Goal: Information Seeking & Learning: Learn about a topic

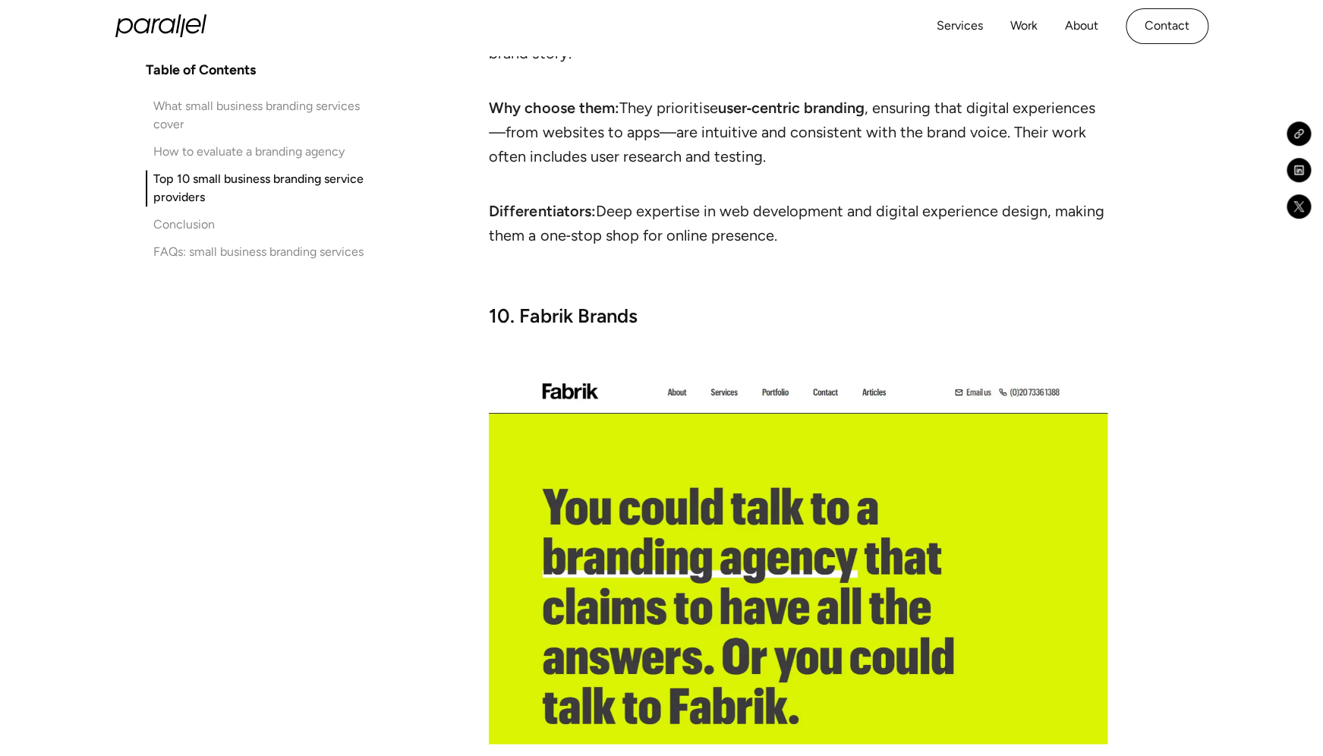
scroll to position [13711, 0]
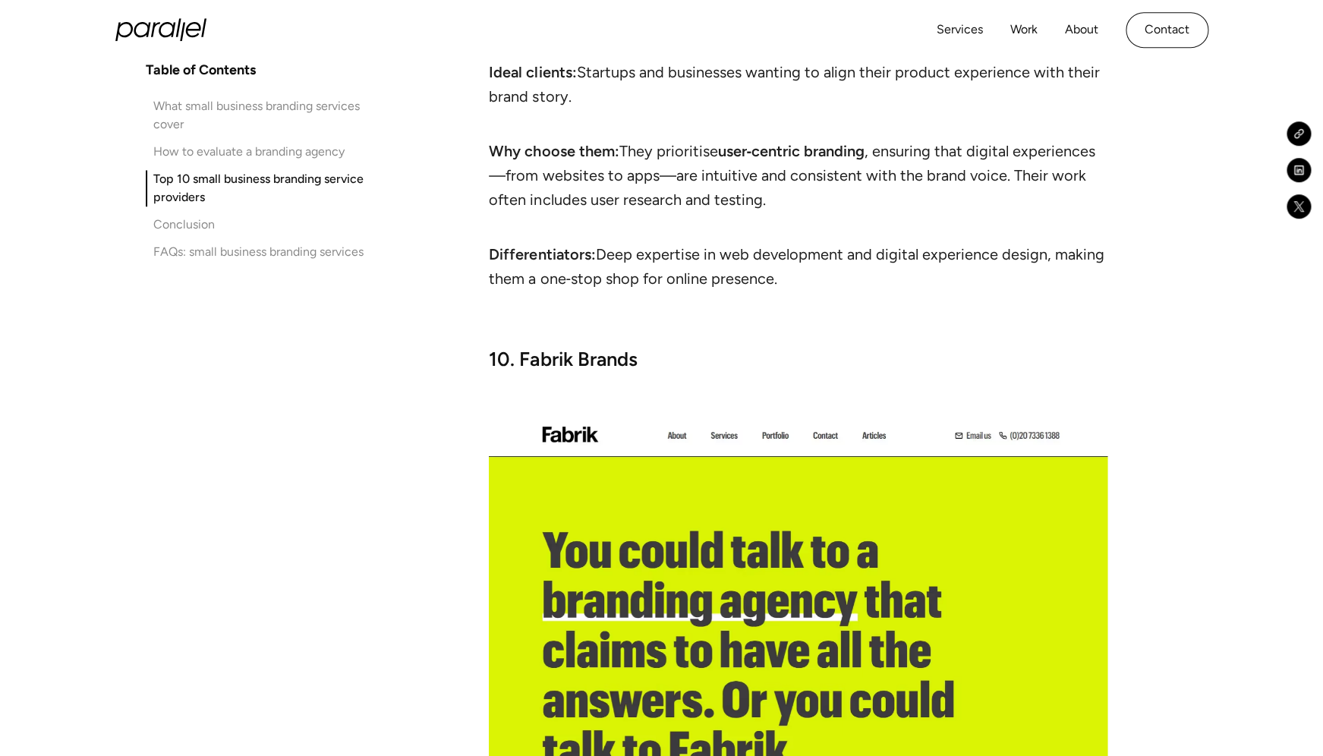
click at [565, 348] on strong "10. Fabrik Brands" at bounding box center [563, 359] width 148 height 23
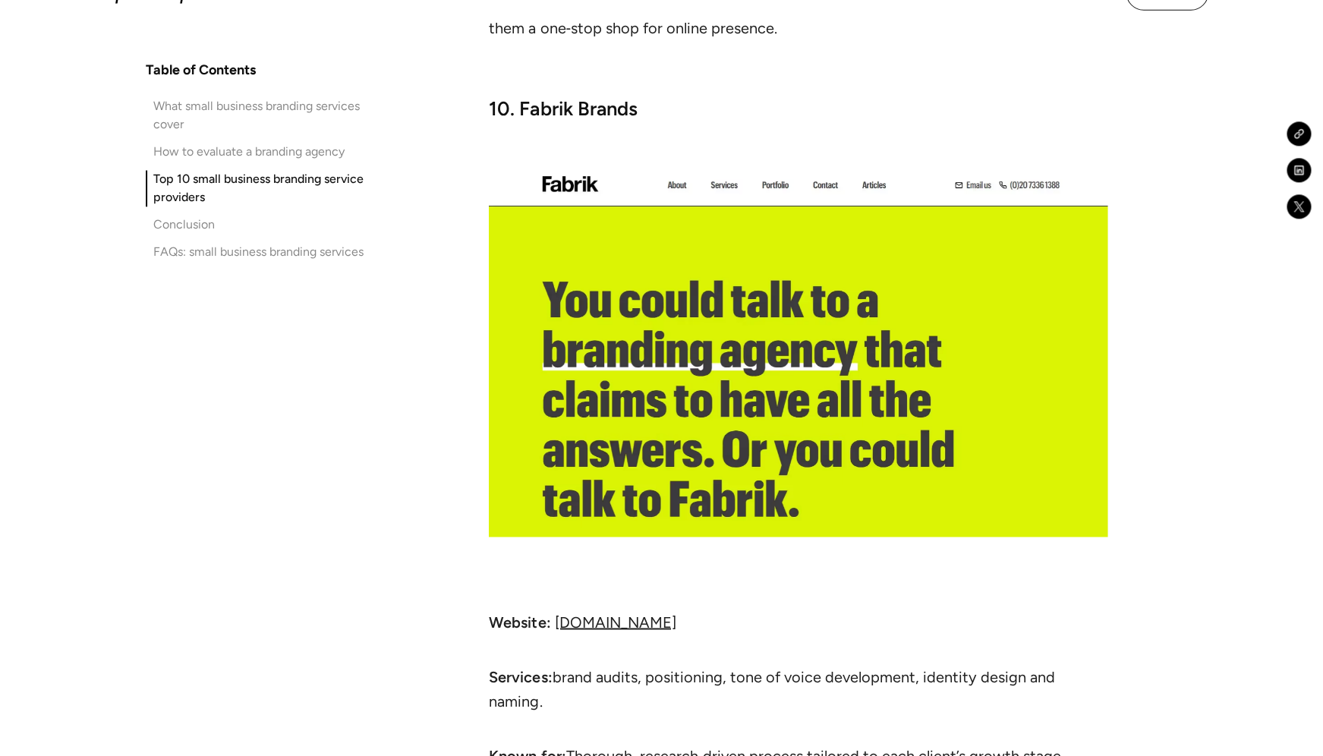
scroll to position [13963, 0]
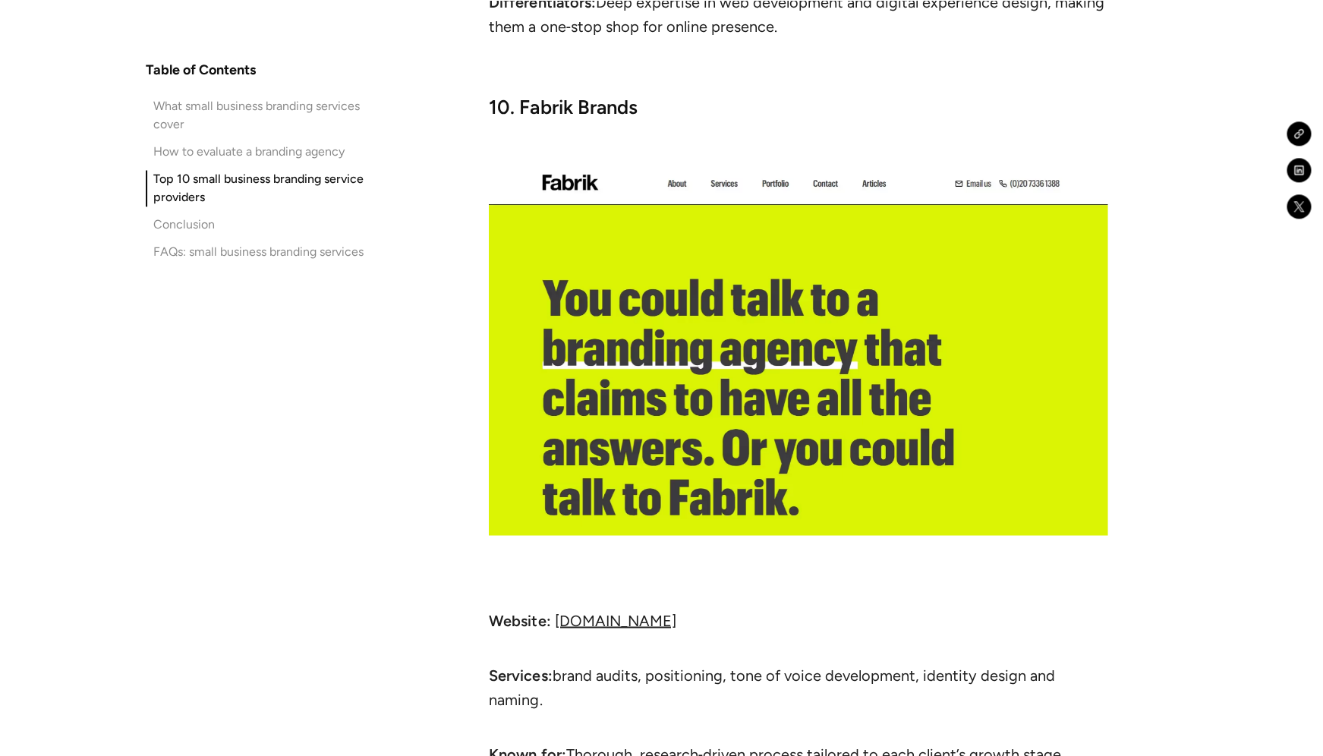
click at [611, 611] on link "fabrikbrands.com" at bounding box center [614, 620] width 121 height 18
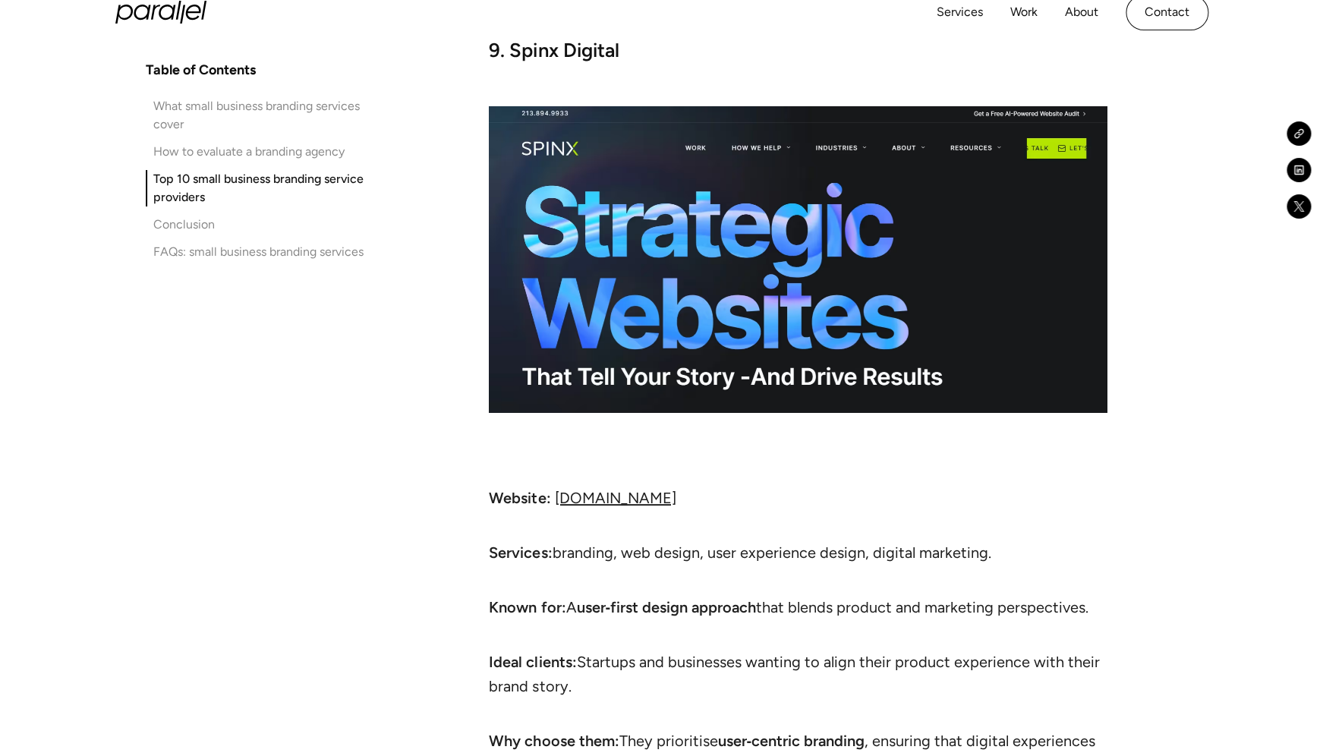
scroll to position [13124, 0]
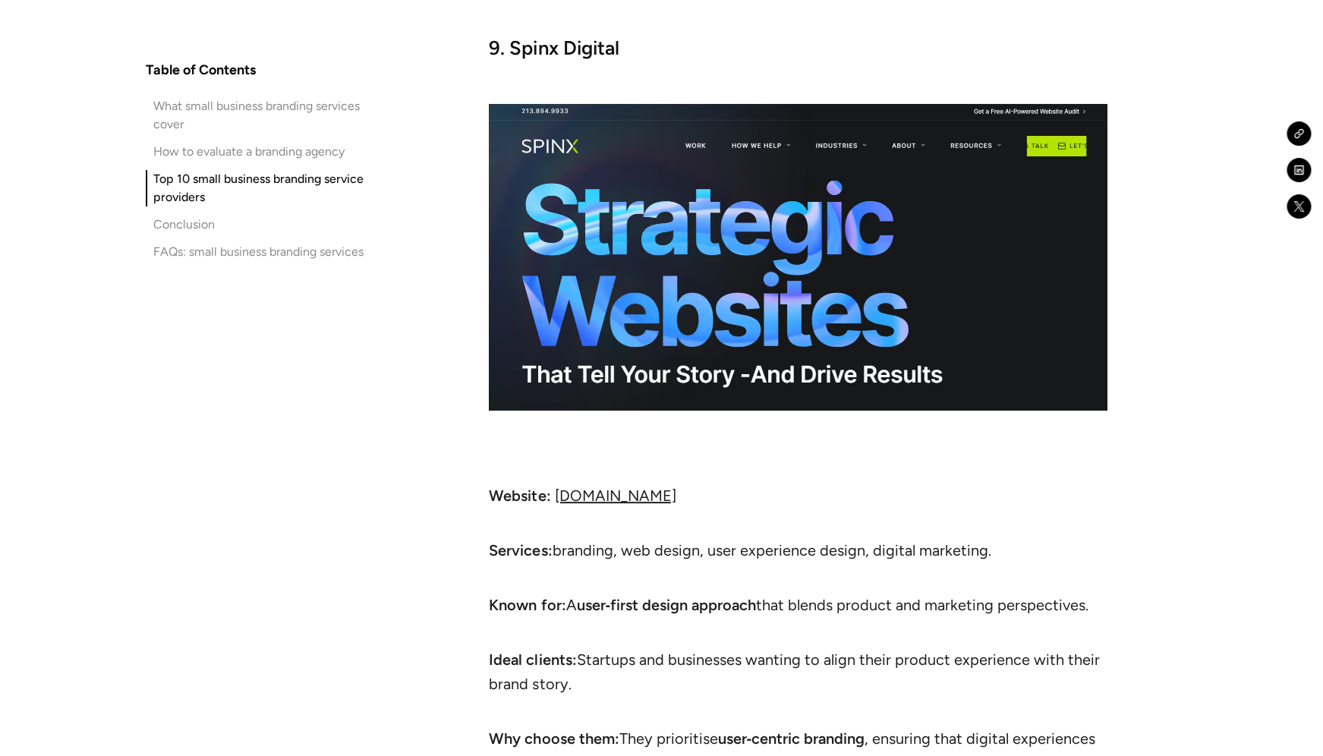
click at [619, 487] on link "spinxdigital.com" at bounding box center [614, 496] width 121 height 18
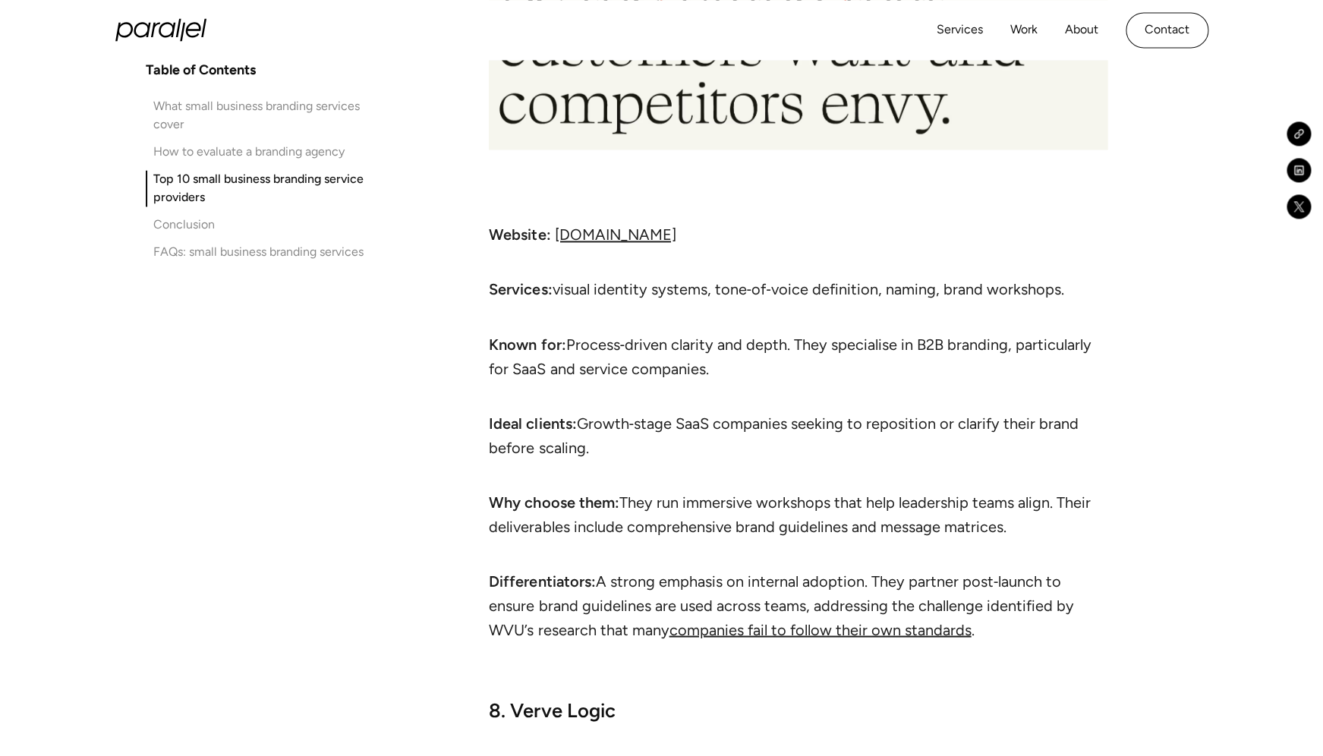
scroll to position [11572, 0]
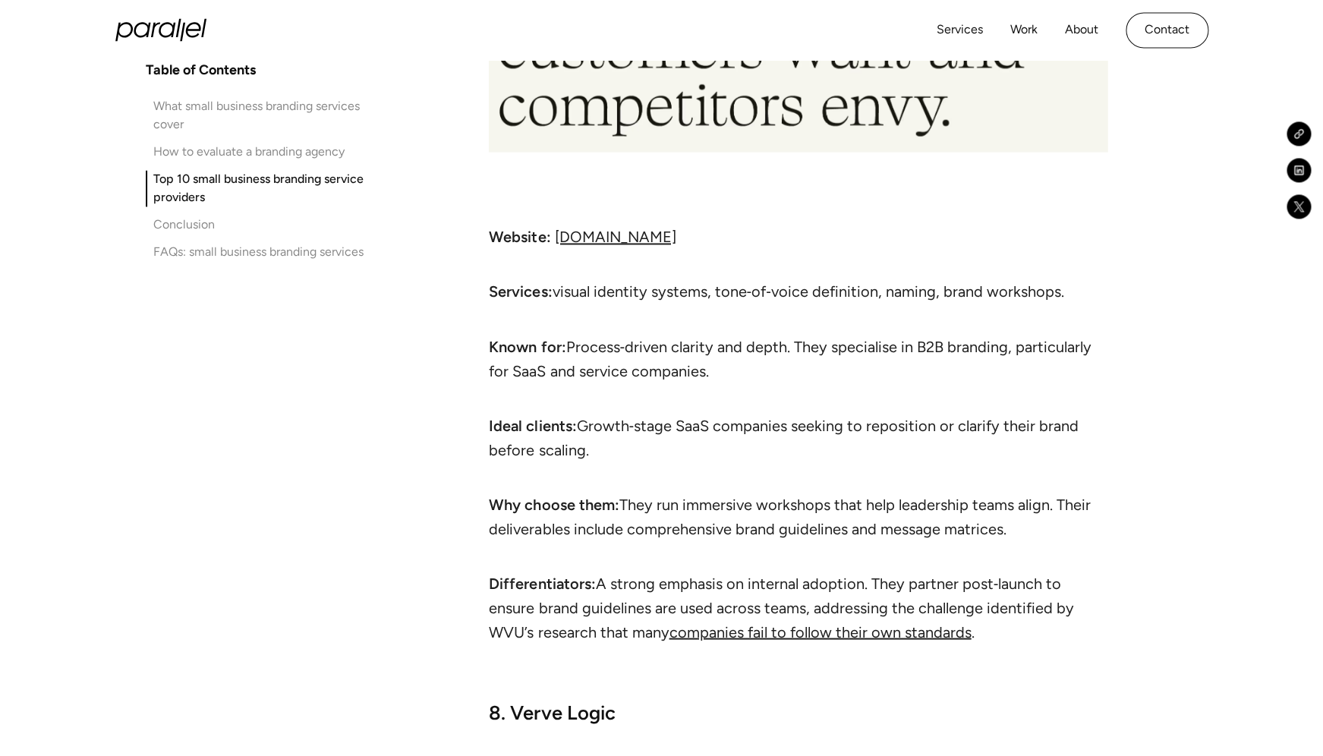
click at [608, 236] on link "focuslab.agency" at bounding box center [614, 237] width 121 height 18
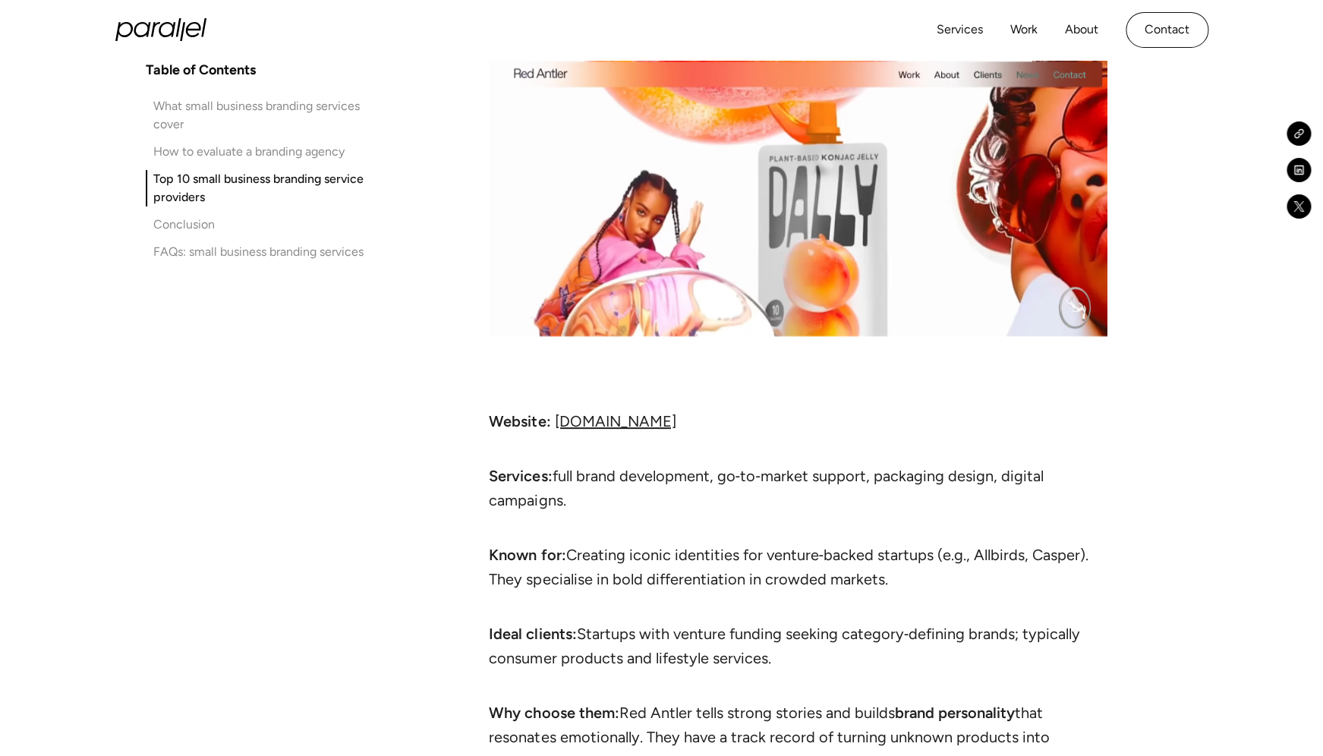
scroll to position [10459, 0]
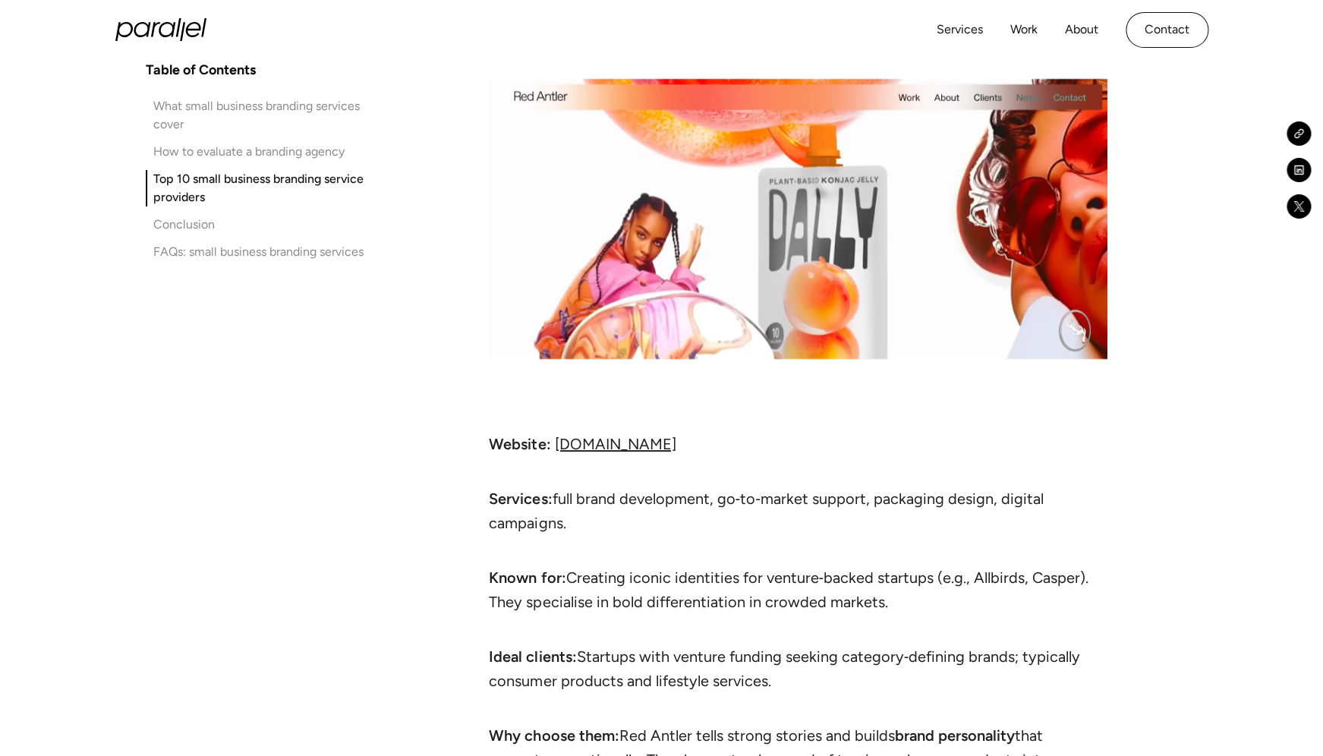
click at [585, 440] on link "redantler.com" at bounding box center [614, 444] width 121 height 18
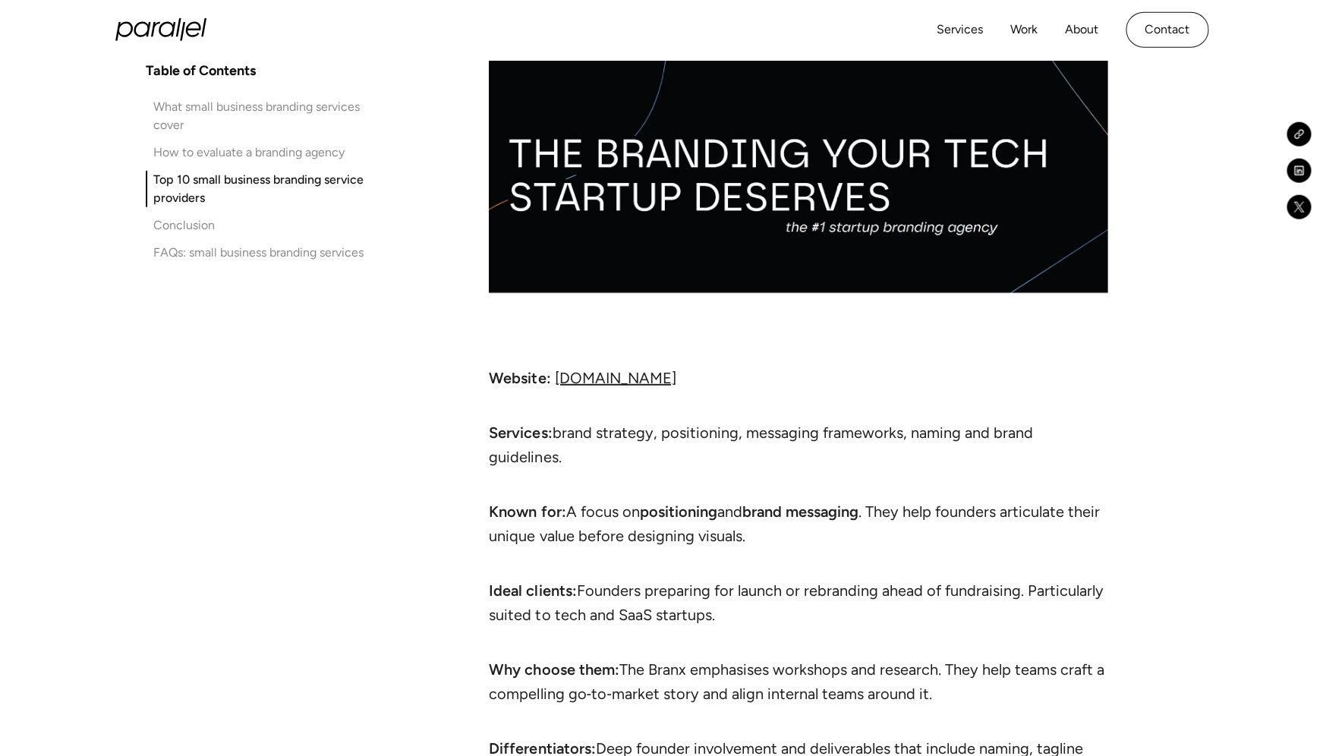
scroll to position [9552, 0]
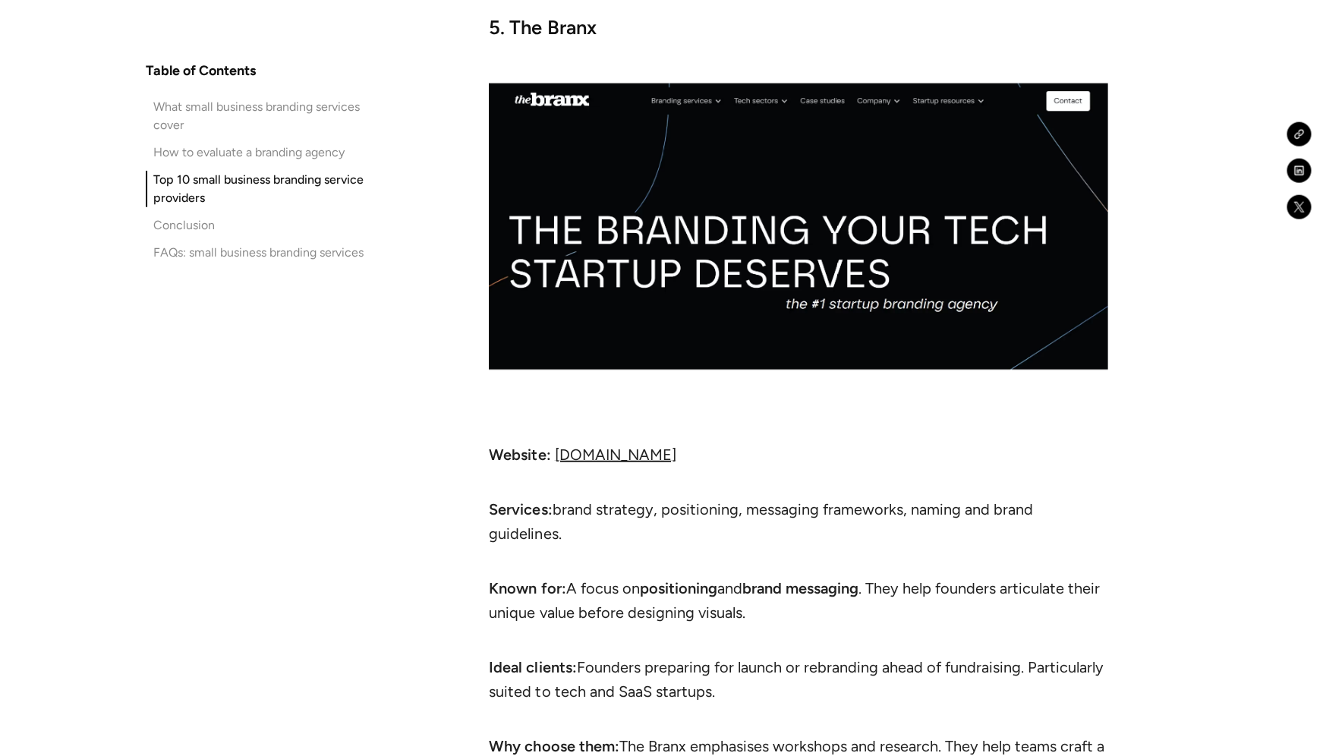
click at [597, 464] on link "thebranx.com" at bounding box center [614, 455] width 121 height 18
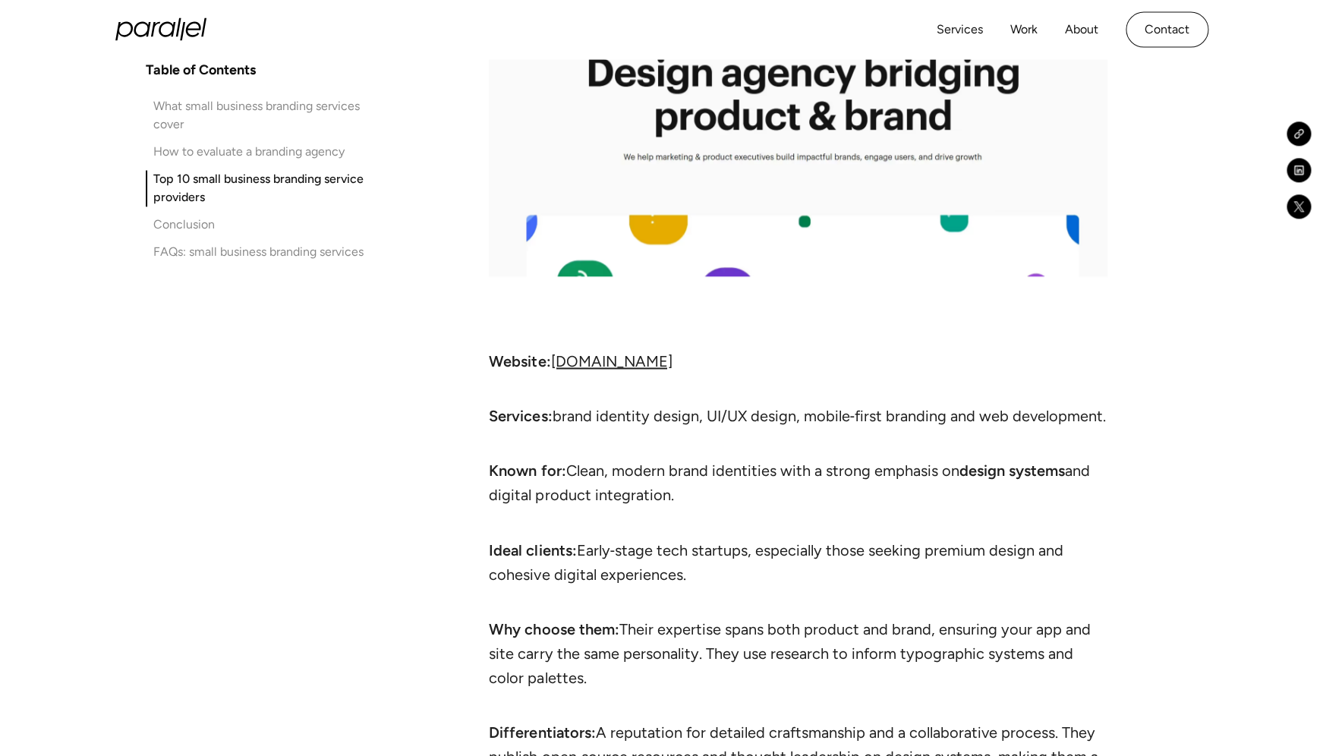
scroll to position [8717, 0]
click at [586, 371] on link "ramotion.com" at bounding box center [610, 362] width 121 height 18
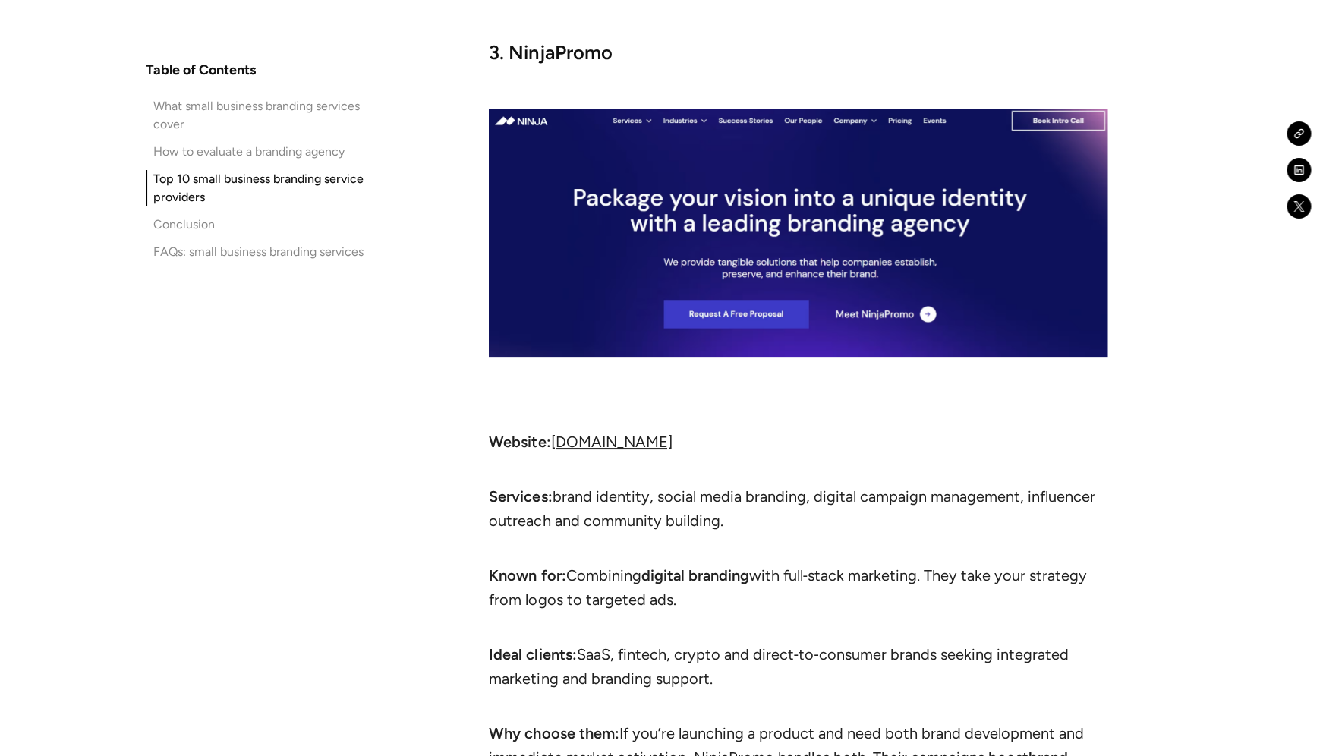
scroll to position [7709, 0]
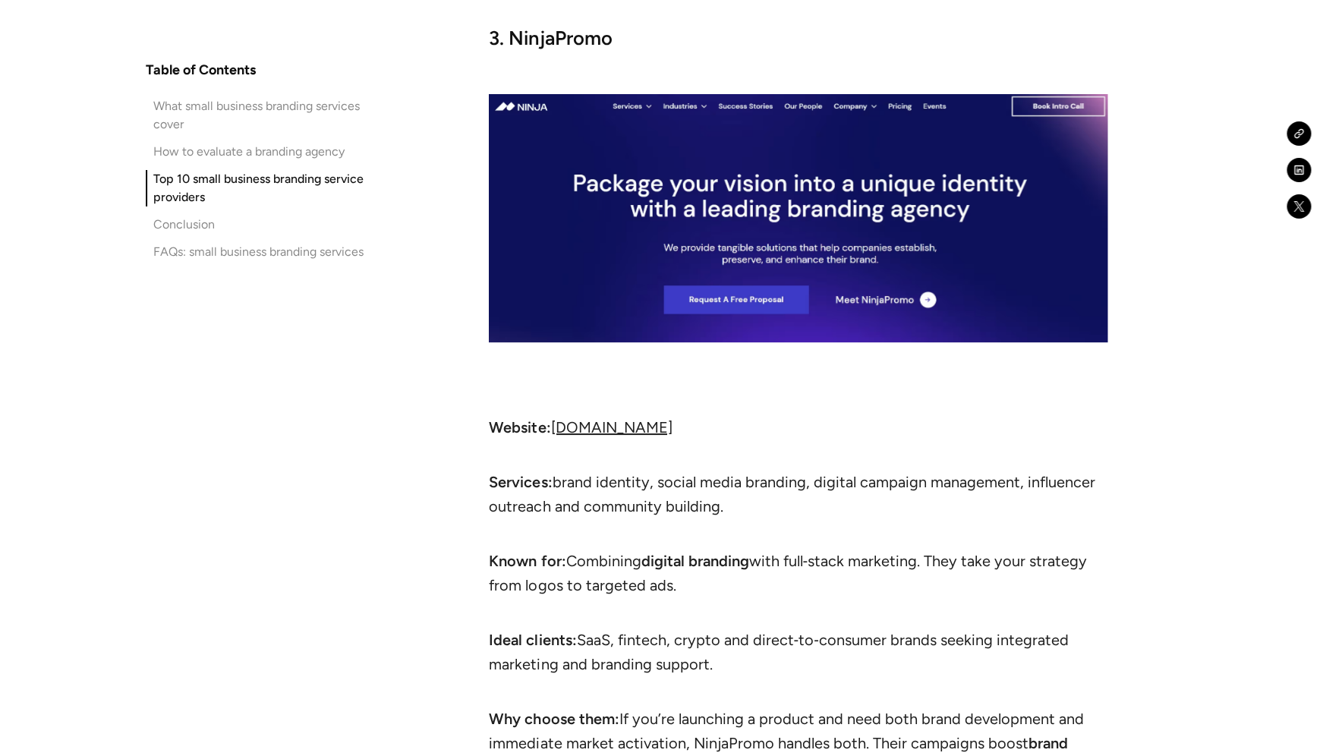
click at [591, 437] on link "ninjapromo.io" at bounding box center [610, 427] width 121 height 18
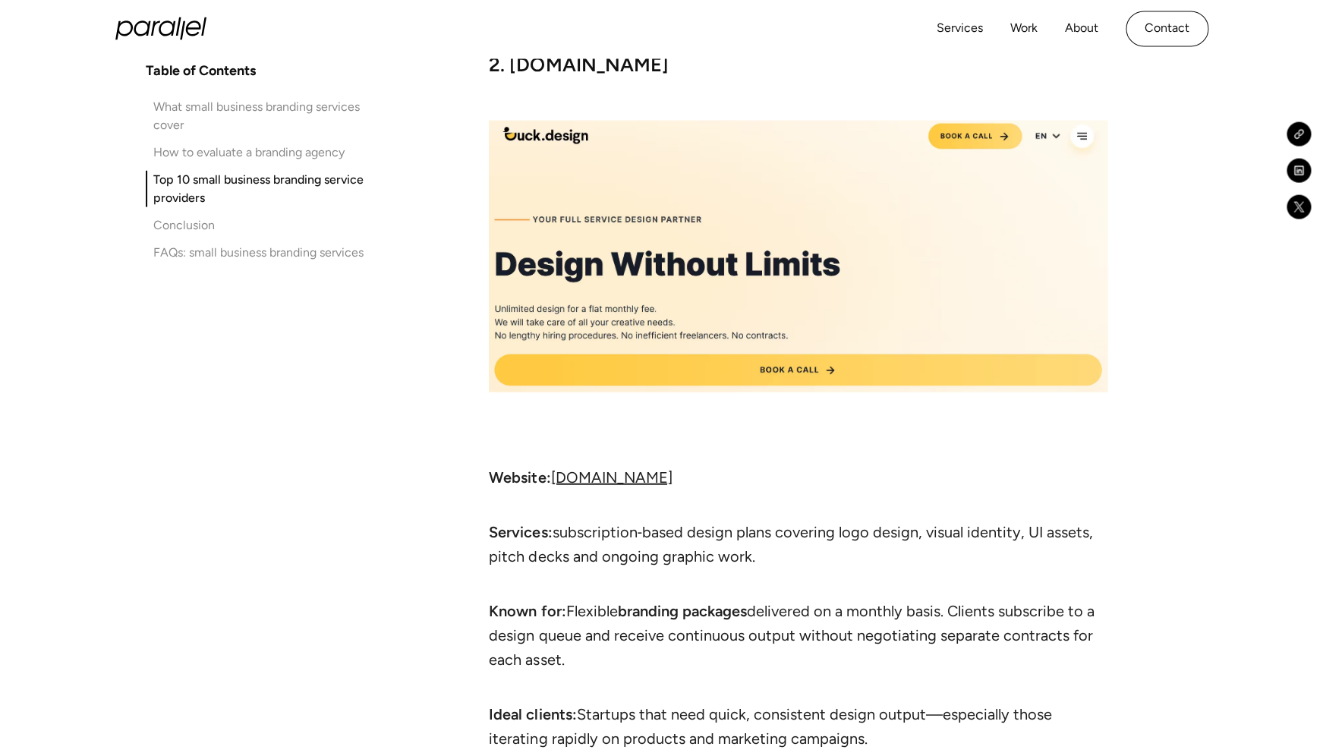
scroll to position [6744, 0]
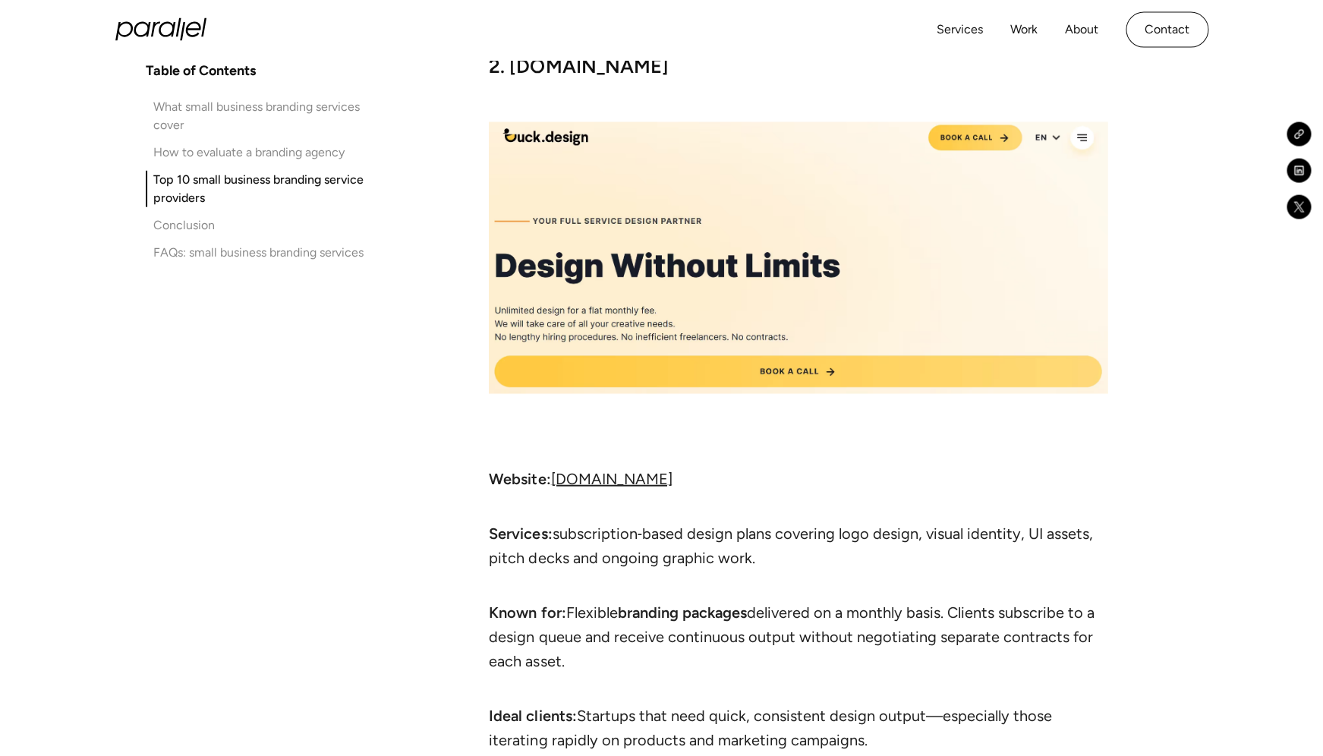
click at [592, 488] on link "duck.design" at bounding box center [610, 479] width 121 height 18
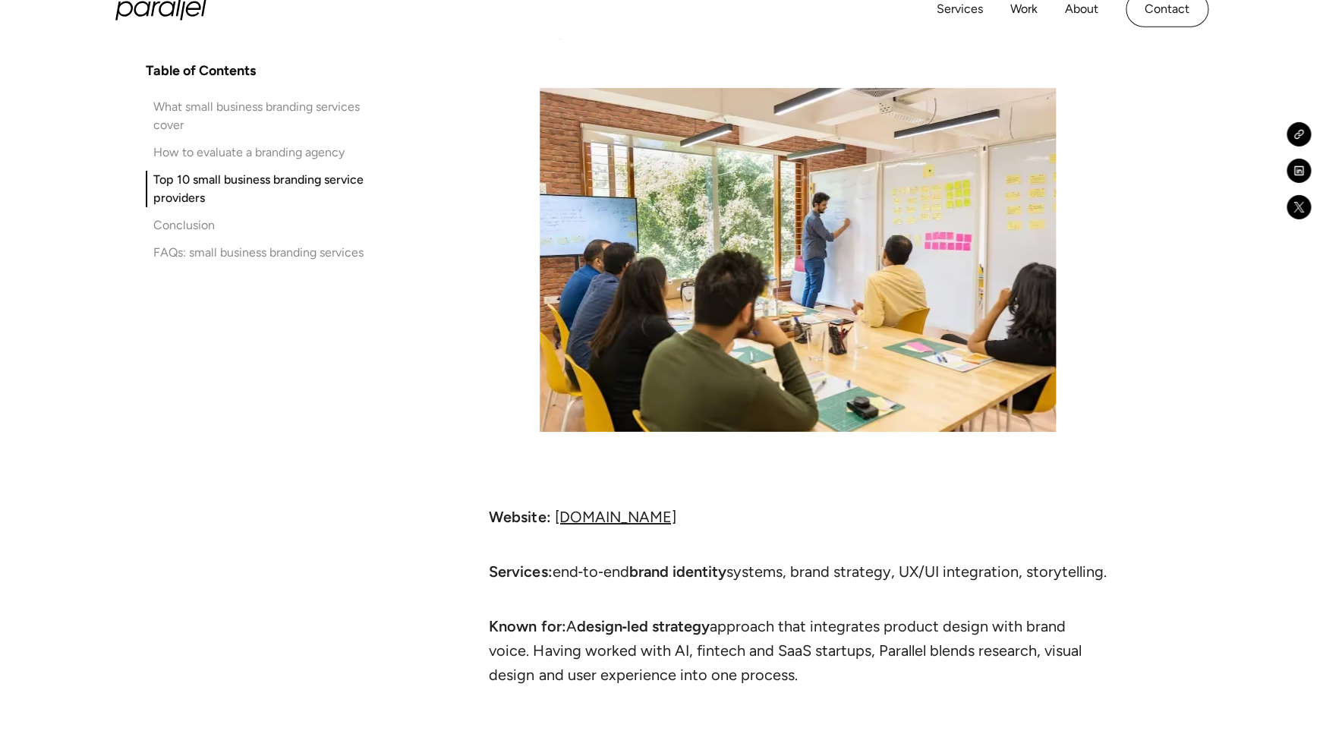
scroll to position [4851, 0]
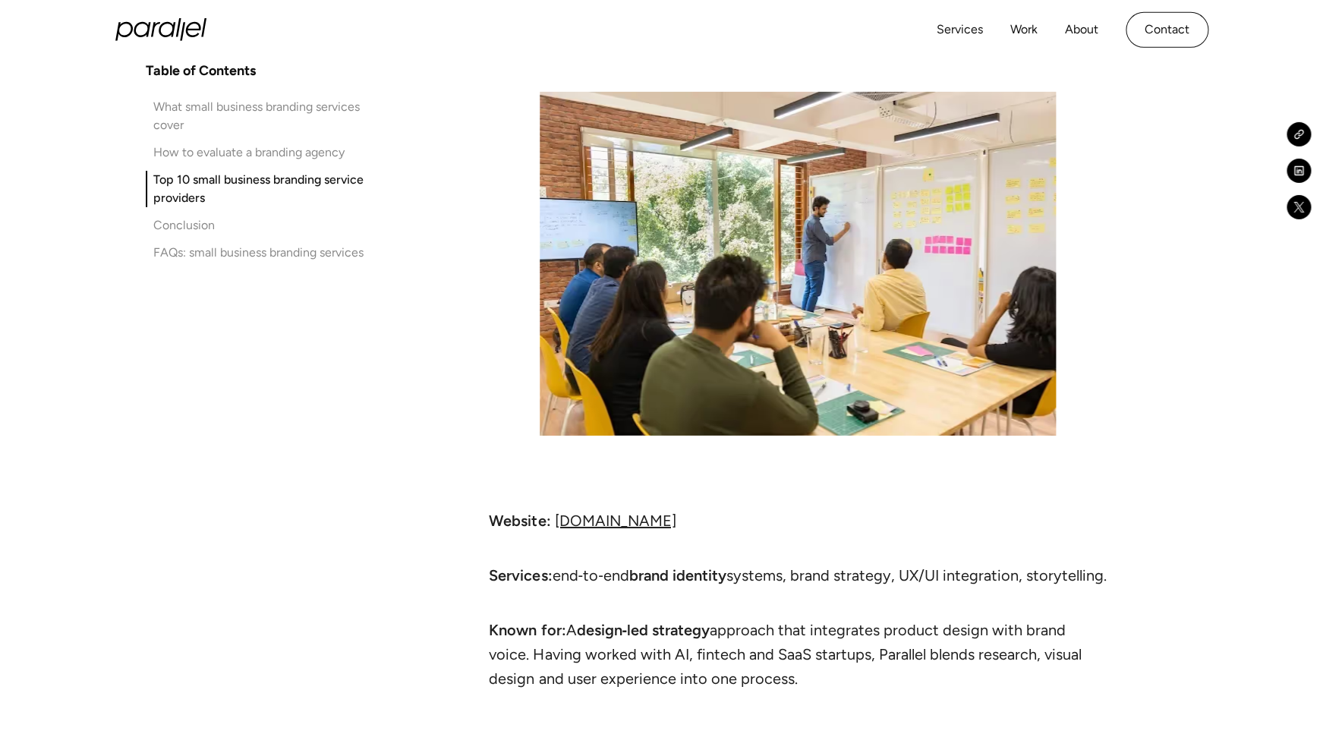
click at [618, 516] on link "parallelhq.com" at bounding box center [614, 521] width 121 height 18
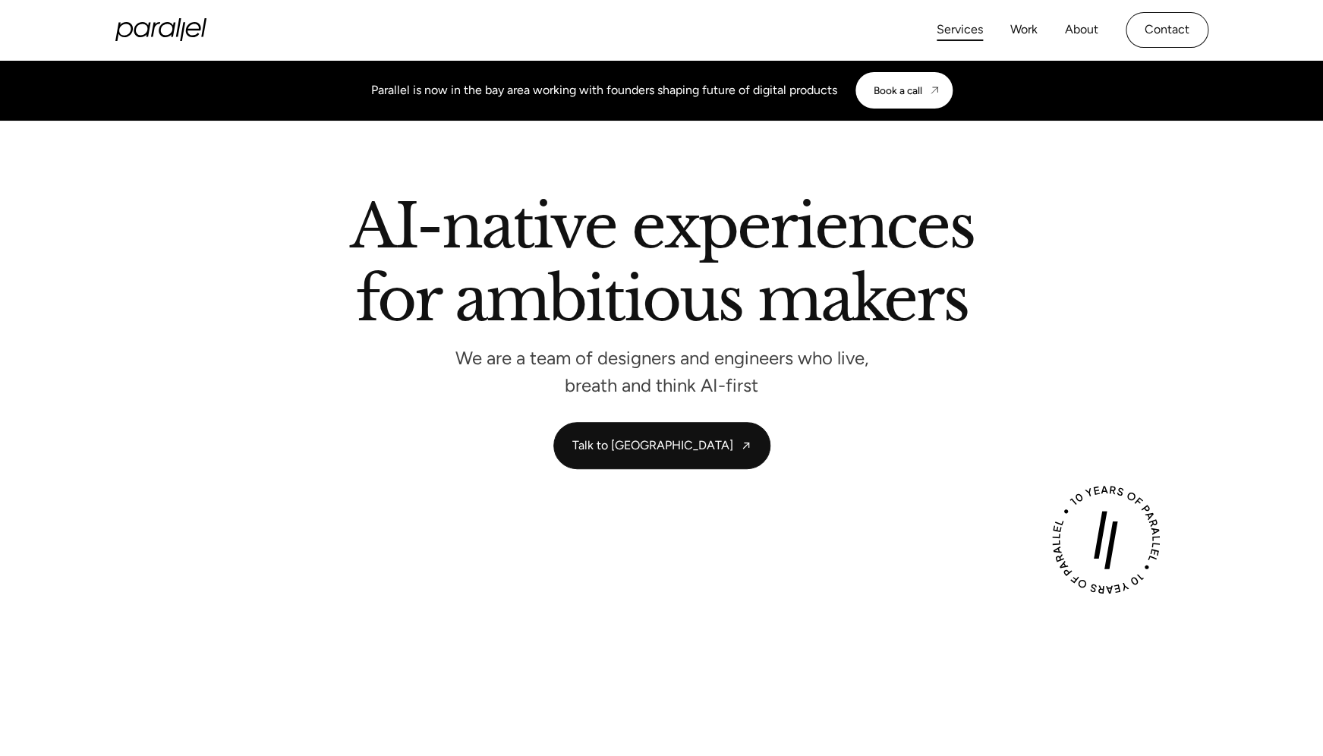
click at [963, 34] on link "Services" at bounding box center [960, 30] width 46 height 22
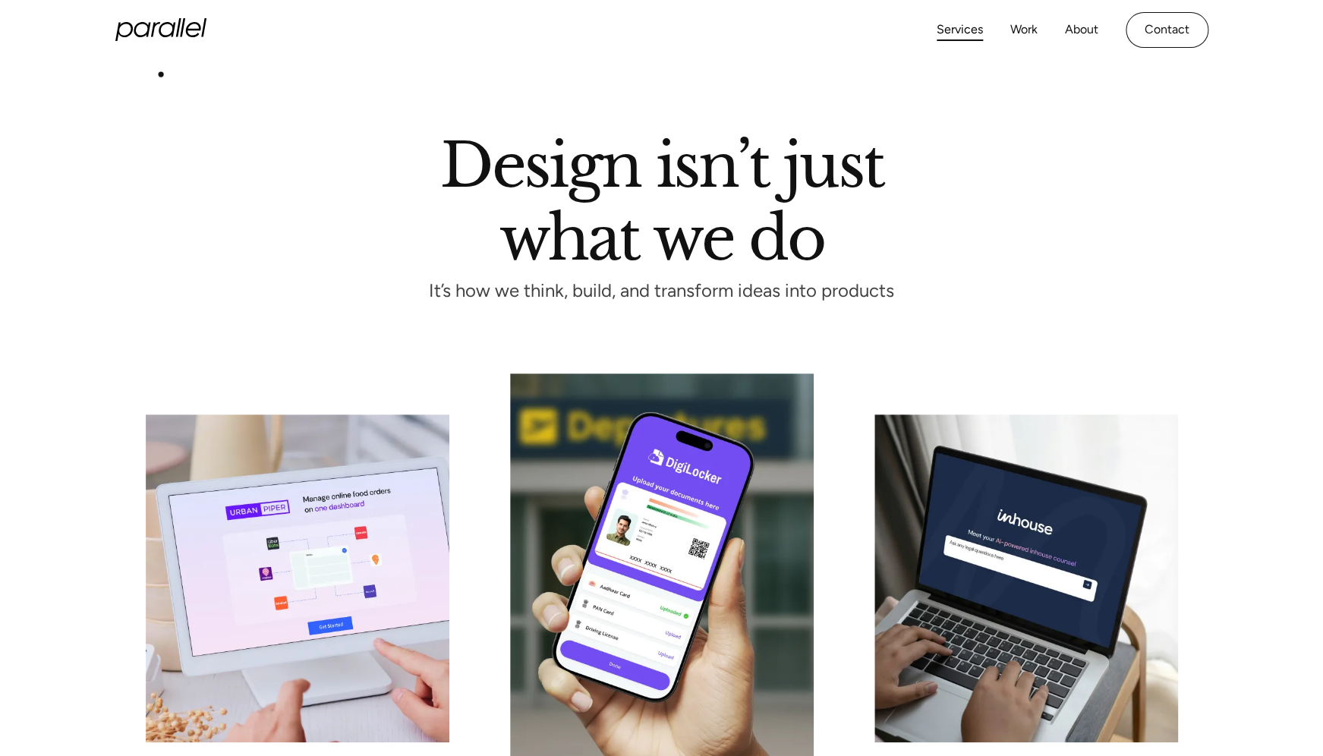
click at [153, 35] on icon "home" at bounding box center [154, 29] width 9 height 15
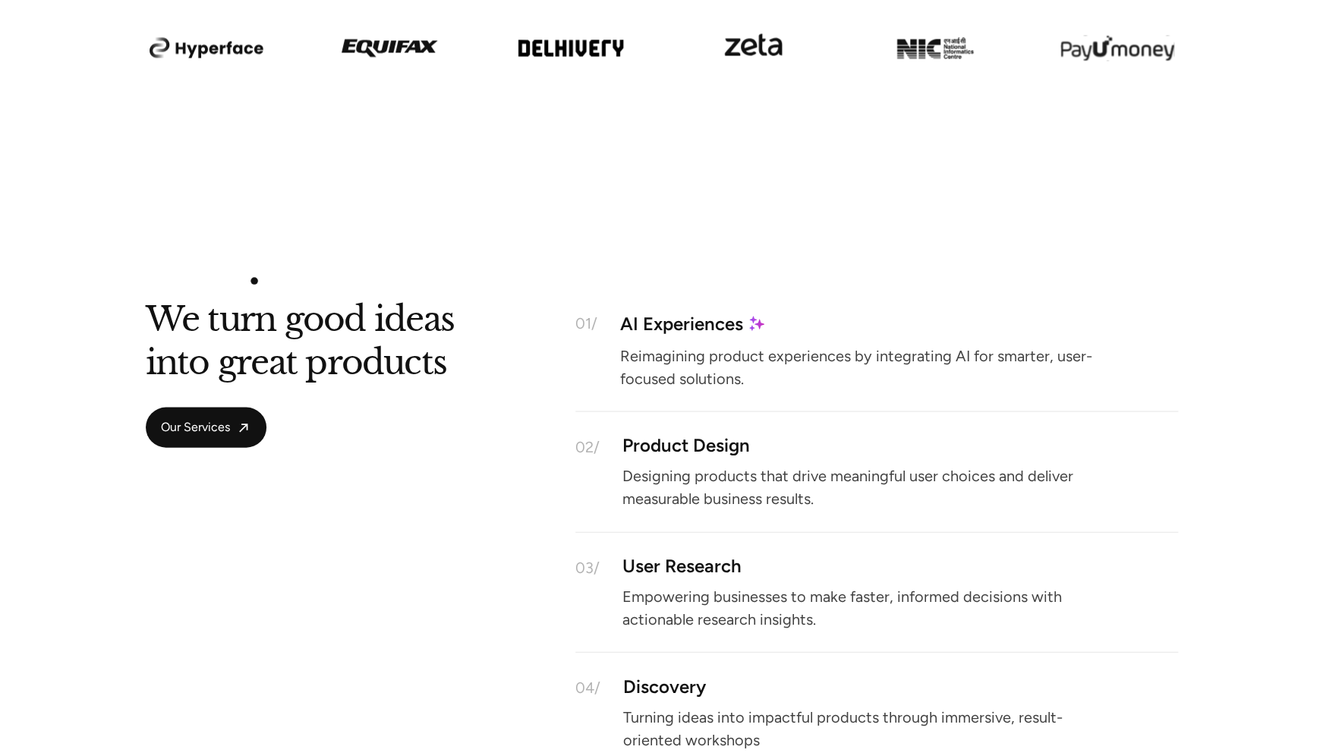
scroll to position [1225, 0]
